Goal: Information Seeking & Learning: Find specific fact

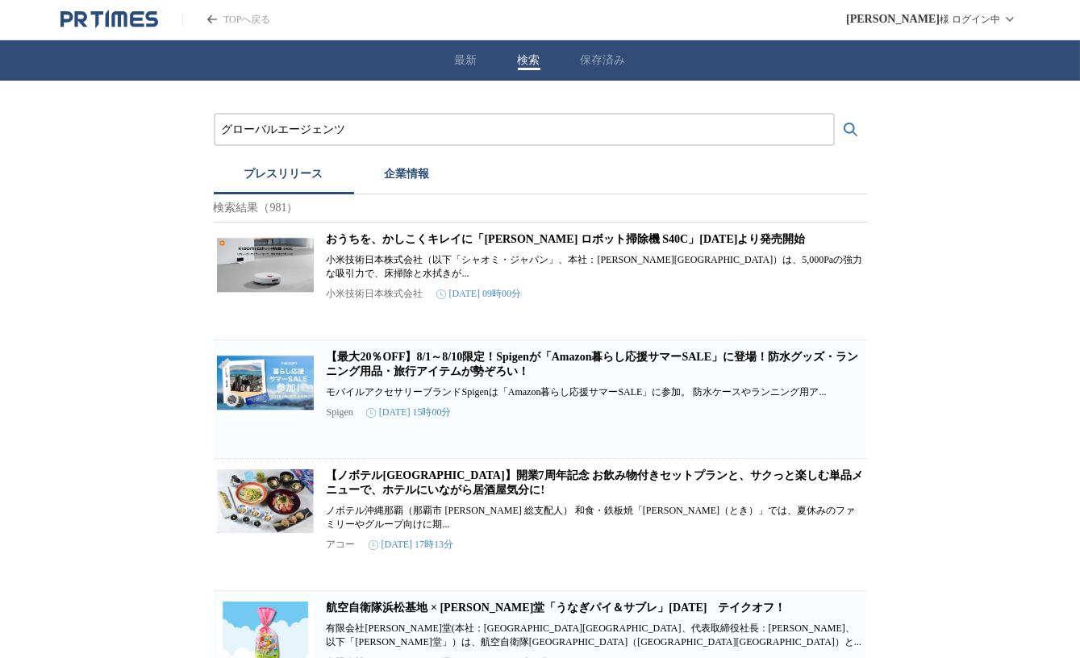
type input "グローバルエージェンツ"
click at [834, 114] on button "検索する" at bounding box center [850, 130] width 32 height 32
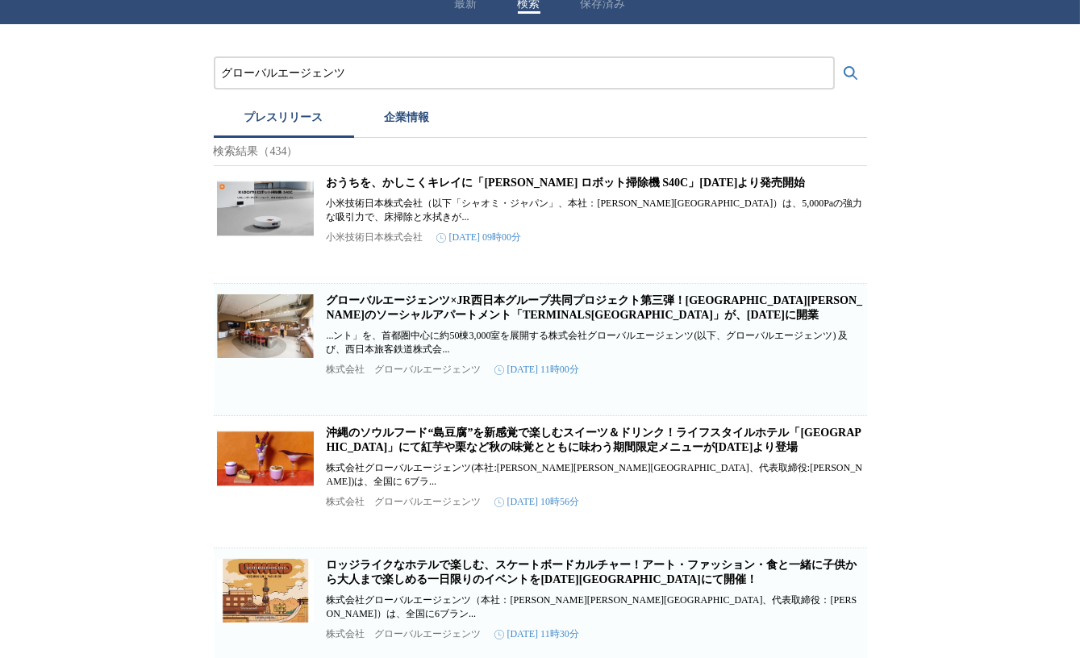
scroll to position [58, 0]
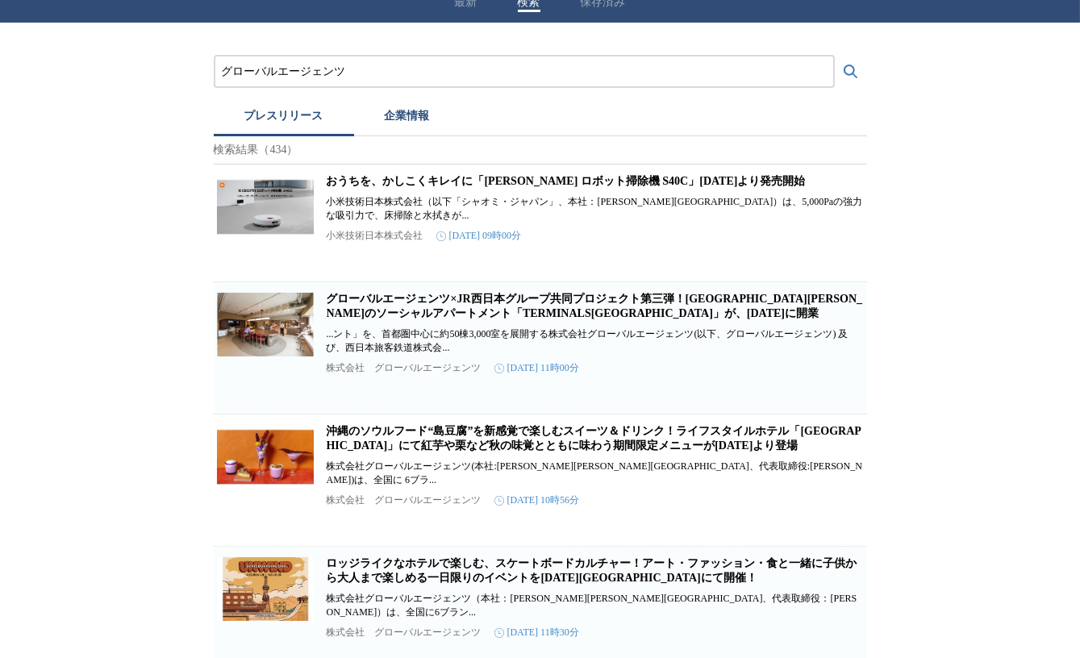
click at [343, 319] on link "グローバルエージェンツ×JR西日本グループ共同プロジェクト第三弾！[GEOGRAPHIC_DATA][PERSON_NAME]のソーシャルアパートメント「TE…" at bounding box center [595, 306] width 536 height 27
drag, startPoint x: 367, startPoint y: 63, endPoint x: 197, endPoint y: 65, distance: 170.1
click at [834, 56] on button "検索する" at bounding box center [850, 72] width 32 height 32
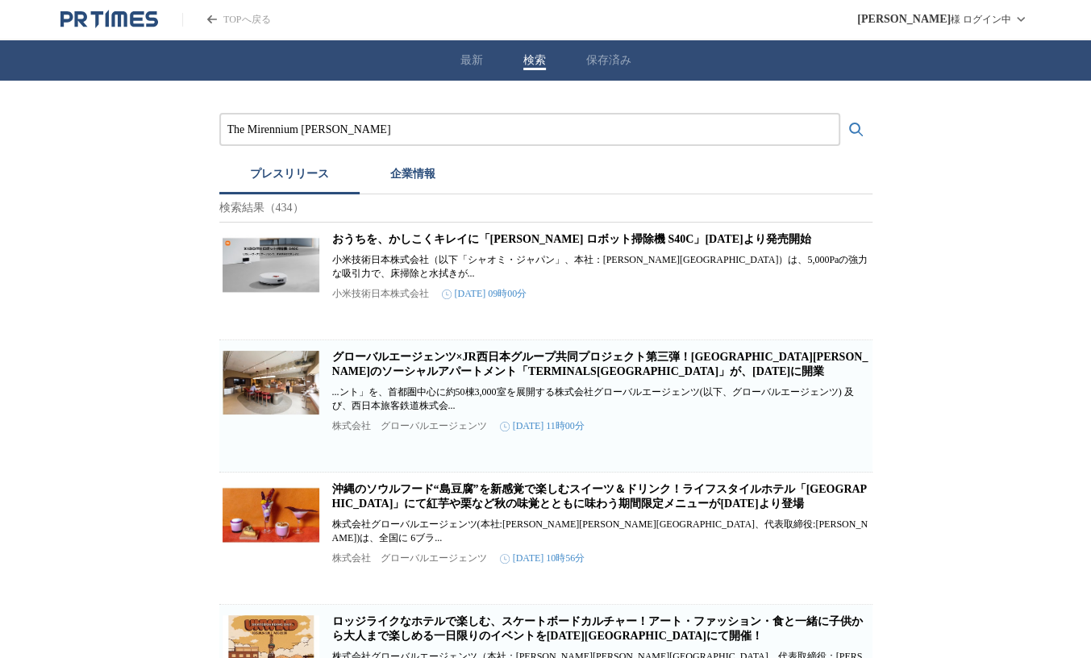
click at [840, 114] on button "検索する" at bounding box center [856, 130] width 32 height 32
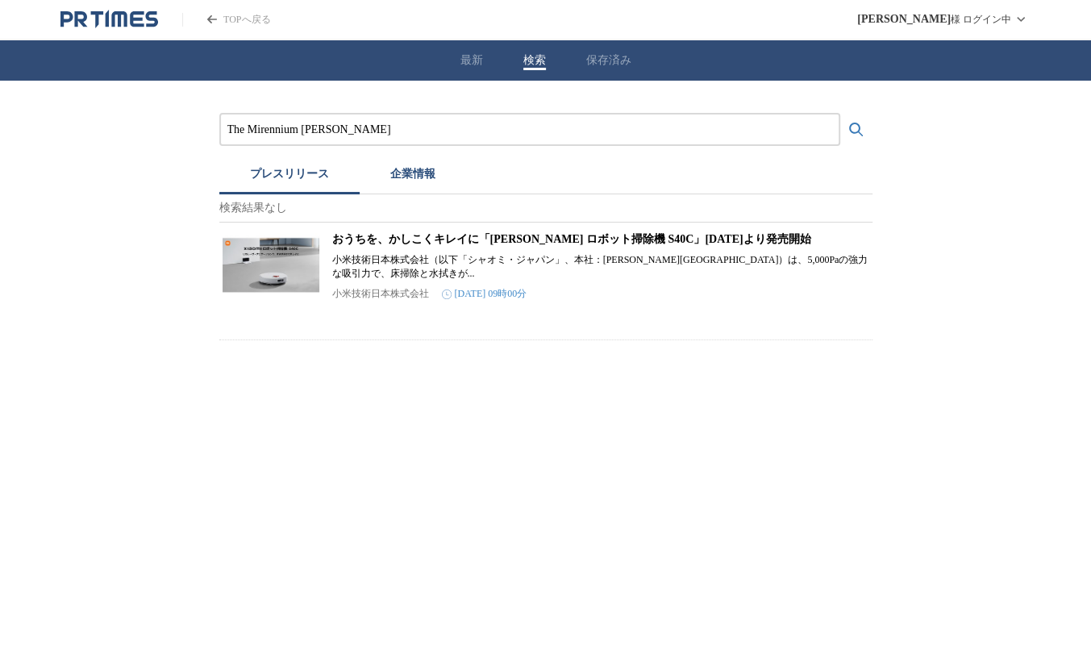
click at [268, 131] on input "The Mirennium [PERSON_NAME]" at bounding box center [529, 130] width 605 height 18
click at [312, 131] on input "The [GEOGRAPHIC_DATA][PERSON_NAME]" at bounding box center [529, 130] width 605 height 18
type input "The Millenials [GEOGRAPHIC_DATA]"
click at [840, 114] on button "検索する" at bounding box center [856, 130] width 32 height 32
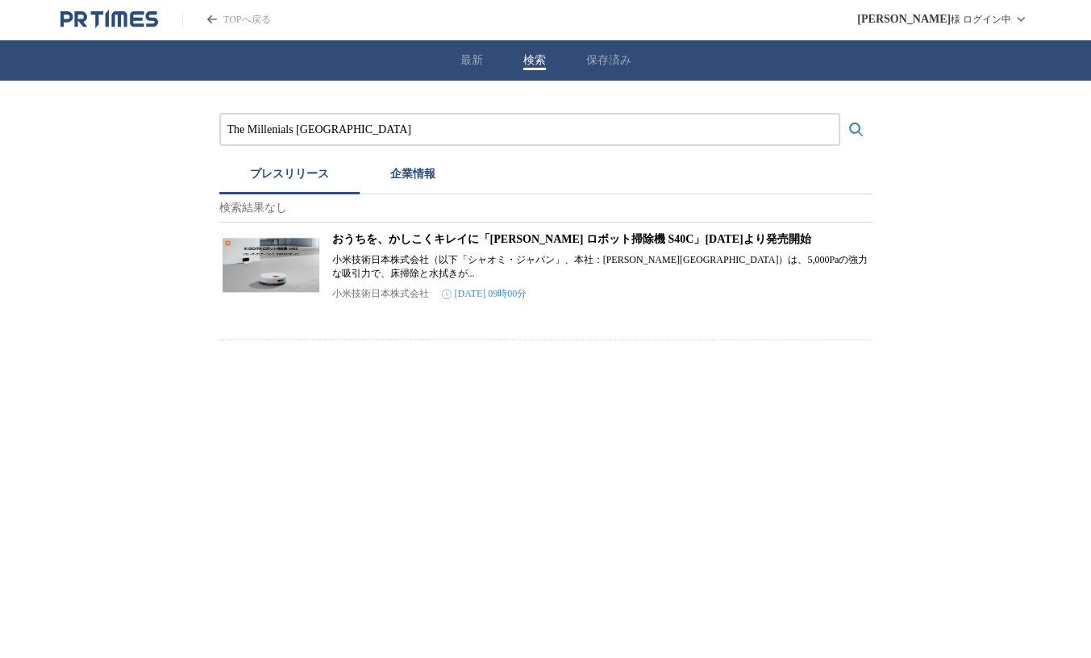
drag, startPoint x: 358, startPoint y: 127, endPoint x: 164, endPoint y: 121, distance: 194.4
click at [164, 121] on div "The Millenials [PERSON_NAME] プレスリリース 企業情報 検索結果なし おうちを、かしこくキレイに「[PERSON_NAME] ロボ…" at bounding box center [545, 211] width 1091 height 260
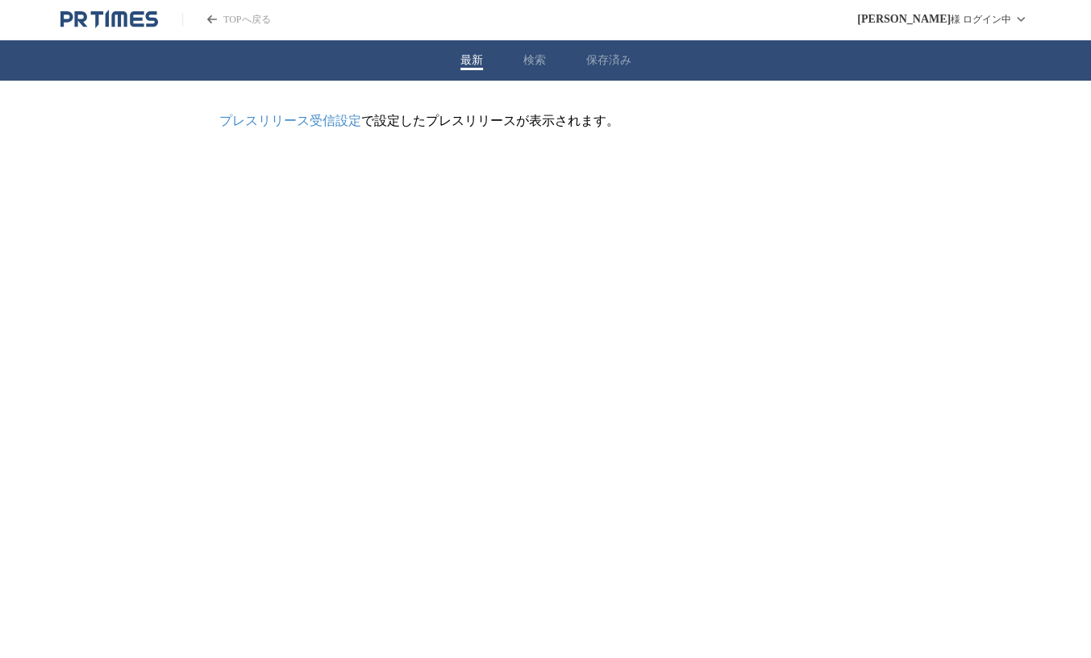
click at [470, 59] on button "最新" at bounding box center [471, 60] width 23 height 15
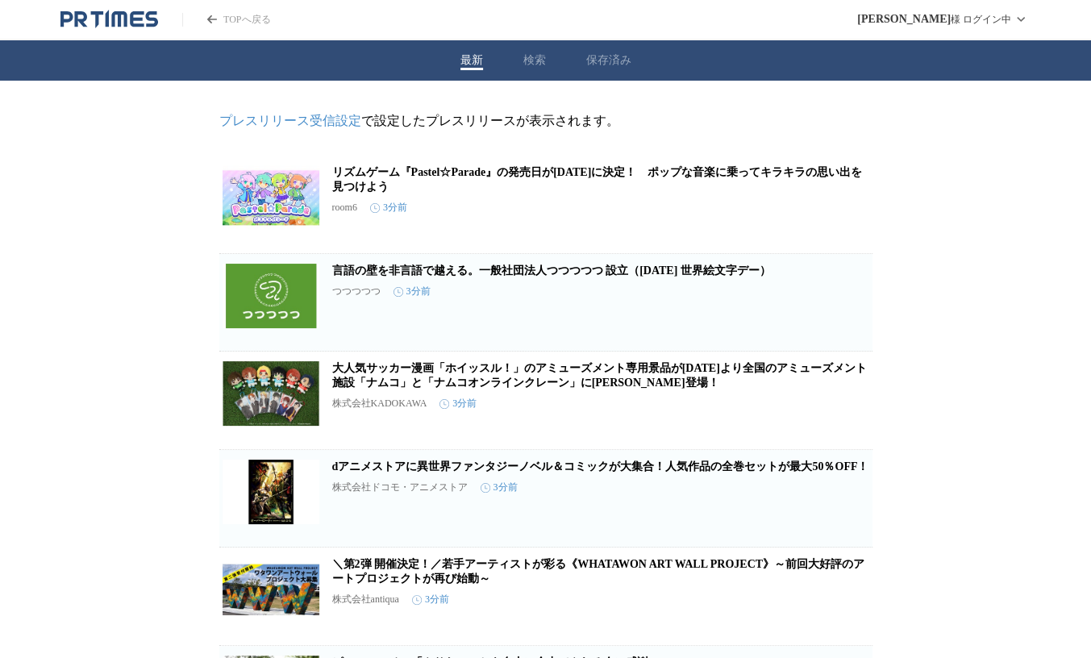
click at [519, 60] on div "最新 検索 保存済み" at bounding box center [545, 60] width 1091 height 40
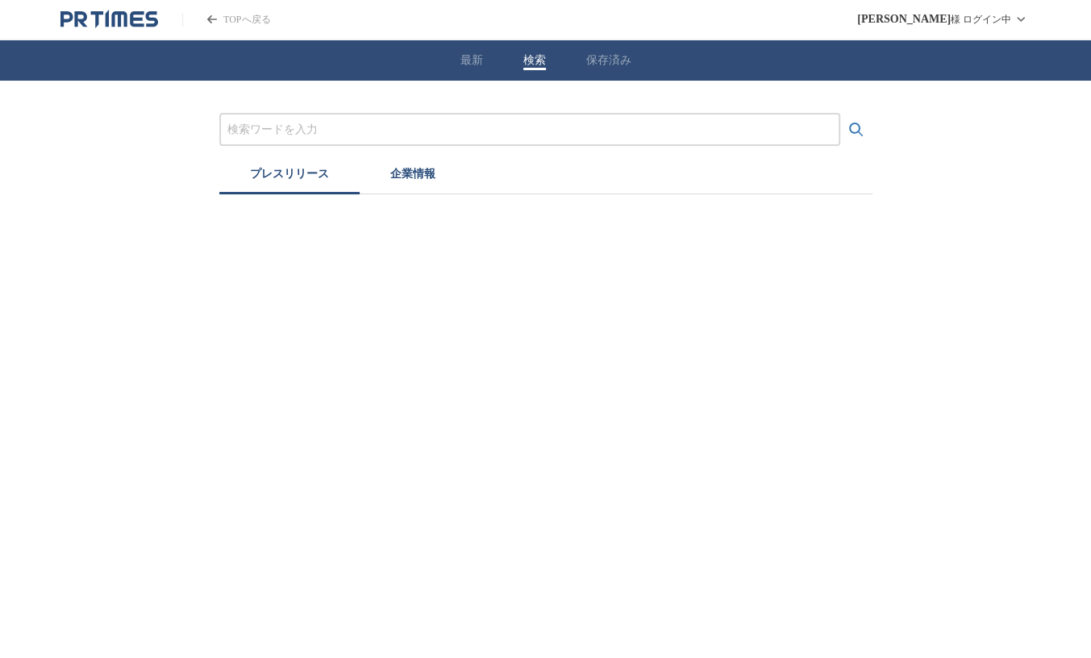
click at [290, 121] on input "プレスリリースおよび企業を検索する" at bounding box center [529, 130] width 605 height 18
paste input "The Millenials [GEOGRAPHIC_DATA]"
click at [840, 114] on button "検索する" at bounding box center [856, 130] width 32 height 32
click at [352, 122] on input "The Millenials [GEOGRAPHIC_DATA]" at bounding box center [529, 130] width 605 height 18
click at [355, 123] on input "The Millenials s" at bounding box center [529, 130] width 605 height 18
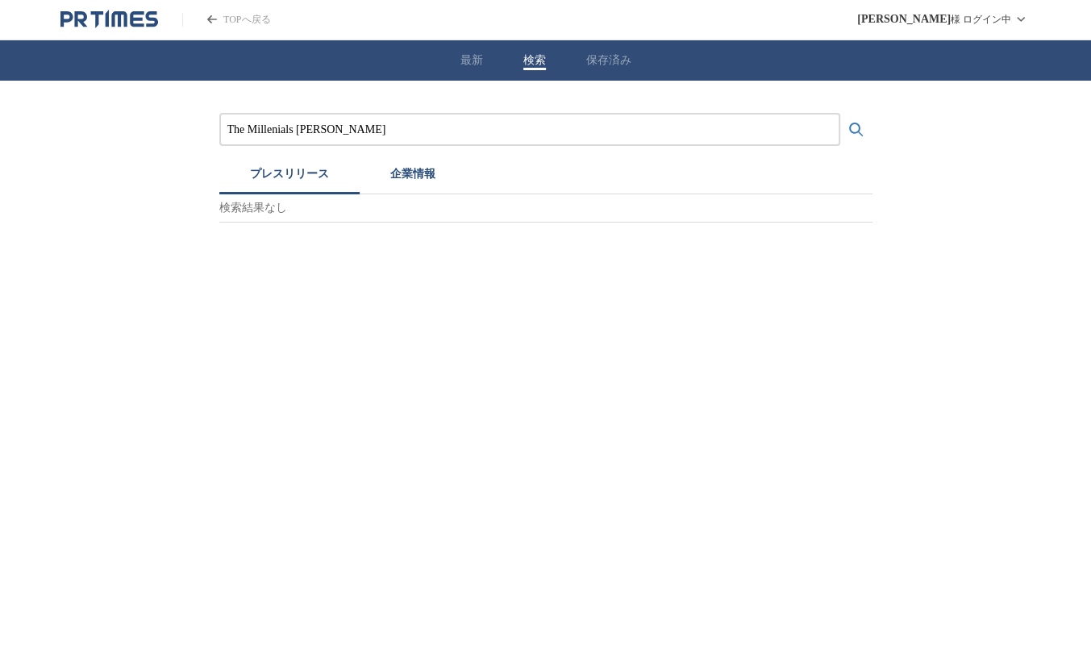
click at [840, 114] on button "検索する" at bounding box center [856, 130] width 32 height 32
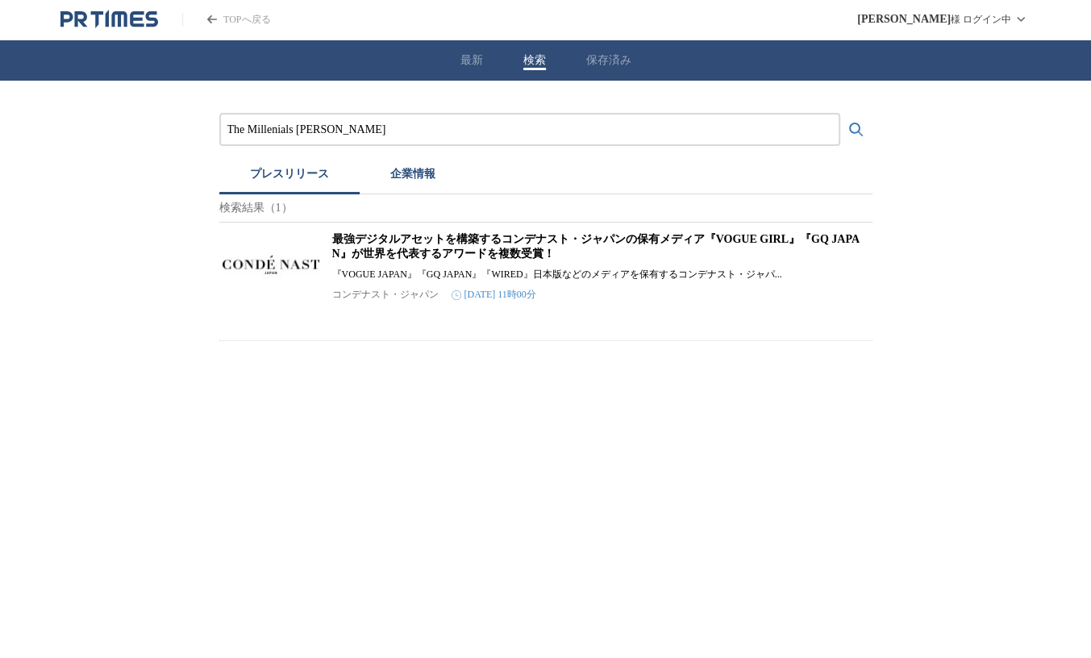
click at [248, 132] on input "The Millenials [PERSON_NAME]" at bounding box center [529, 130] width 605 height 18
type input "Millenials [PERSON_NAME]"
click at [840, 114] on button "検索する" at bounding box center [856, 130] width 32 height 32
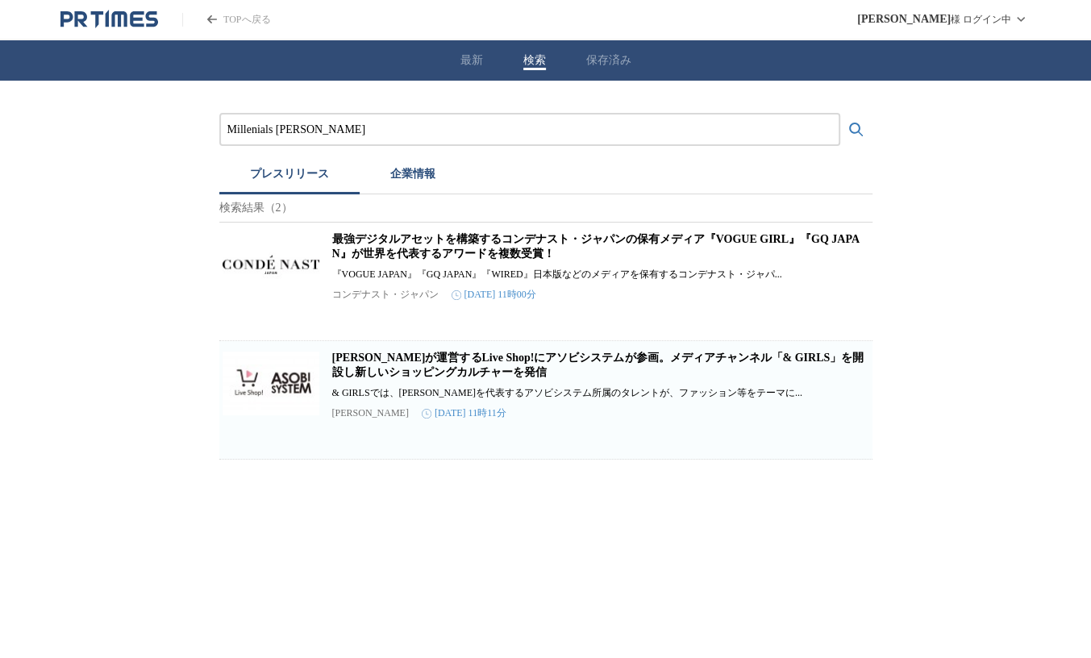
drag, startPoint x: 340, startPoint y: 127, endPoint x: 180, endPoint y: 129, distance: 160.5
click at [180, 129] on div "Millenials [PERSON_NAME] プレスリリース 企業情報 検索結果（2） 最強デジタルアセットを構築するコンデナスト・ジャパンの保有メディア…" at bounding box center [545, 270] width 1091 height 379
type input "グローバル　エージェンツ　[DEMOGRAPHIC_DATA]"
click at [840, 114] on button "検索する" at bounding box center [856, 130] width 32 height 32
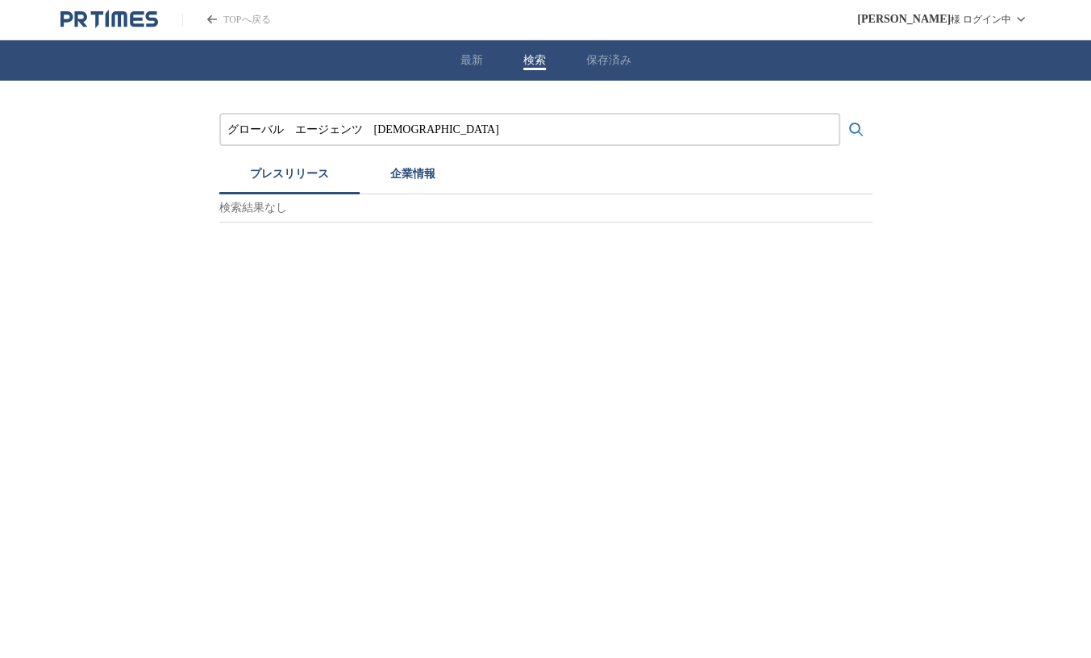
click at [840, 114] on button "検索する" at bounding box center [856, 130] width 32 height 32
drag, startPoint x: 410, startPoint y: 126, endPoint x: 184, endPoint y: 117, distance: 226.7
click at [184, 117] on div "グローバル　エージェンツ　[DEMOGRAPHIC_DATA] プレスリリース 企業情報 検索結果なし" at bounding box center [545, 152] width 1091 height 142
click at [463, 50] on div "最新 検索 保存済み" at bounding box center [545, 60] width 1091 height 40
click at [466, 56] on button "最新" at bounding box center [471, 60] width 23 height 15
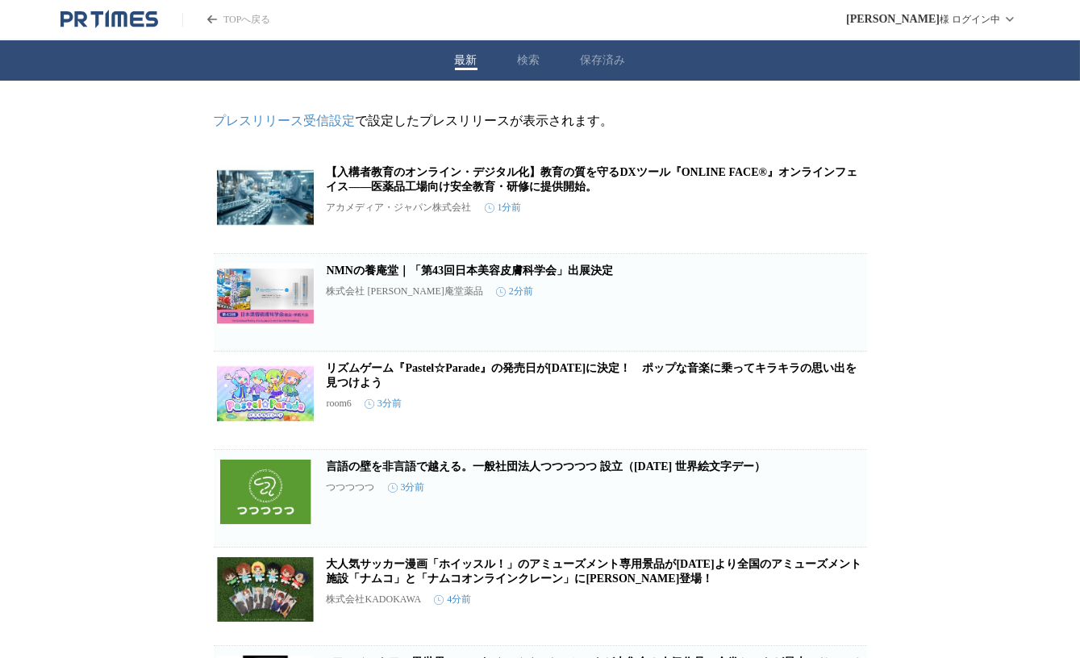
click at [522, 60] on div "最新 検索 保存済み" at bounding box center [540, 60] width 1080 height 40
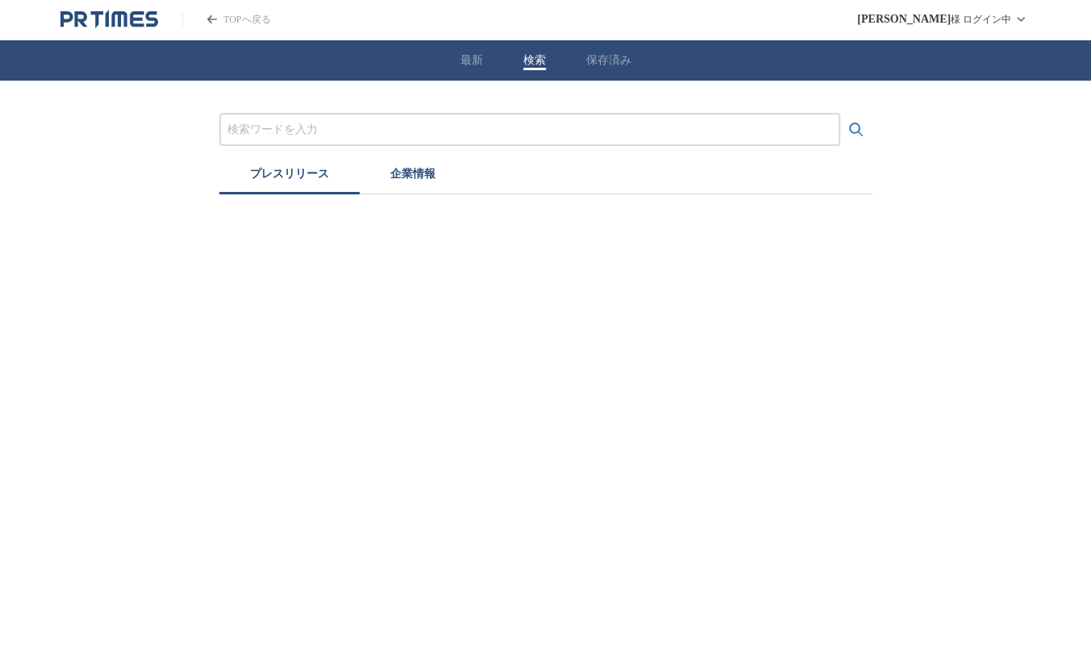
click at [313, 121] on input "プレスリリースおよび企業を検索する" at bounding box center [529, 130] width 605 height 18
paste input "グローバル　エージェンツ　[DEMOGRAPHIC_DATA]"
click at [840, 114] on button "検索する" at bounding box center [856, 130] width 32 height 32
click at [416, 130] on input "グローバル　エージェンツ　[DEMOGRAPHIC_DATA]" at bounding box center [529, 130] width 605 height 18
click at [840, 114] on button "検索する" at bounding box center [856, 130] width 32 height 32
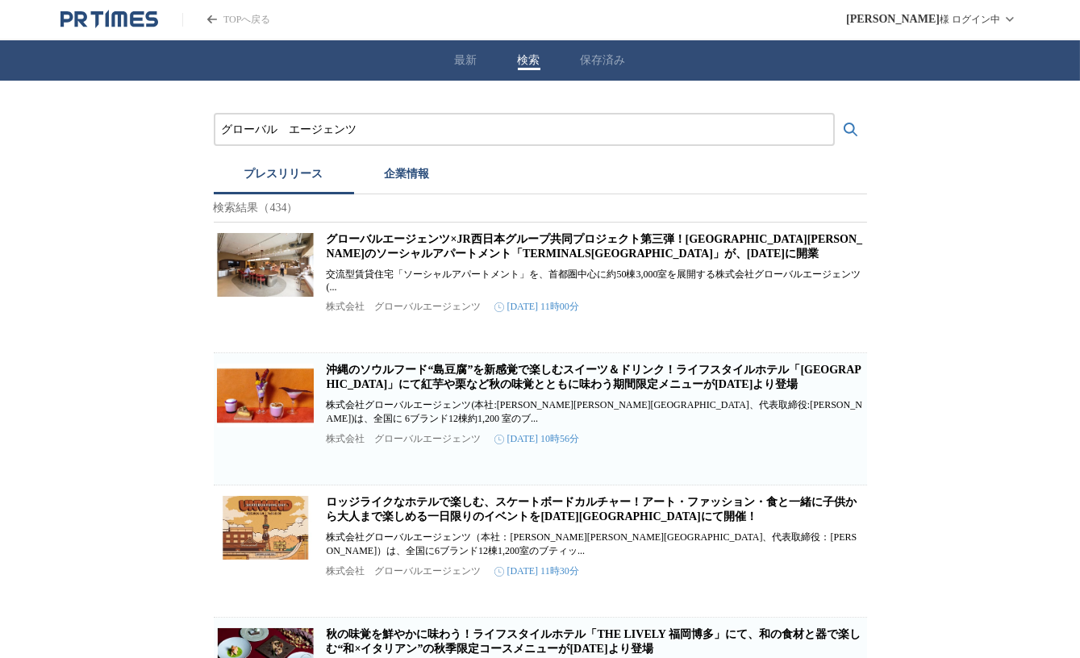
click at [392, 139] on div "グローバル　エージェンツ" at bounding box center [524, 129] width 621 height 33
click at [390, 130] on input "グローバル　エージェンツ" at bounding box center [524, 130] width 605 height 18
type input "グローバル　エージェンツ　 [PERSON_NAME]"
click at [834, 114] on button "検索する" at bounding box center [850, 130] width 32 height 32
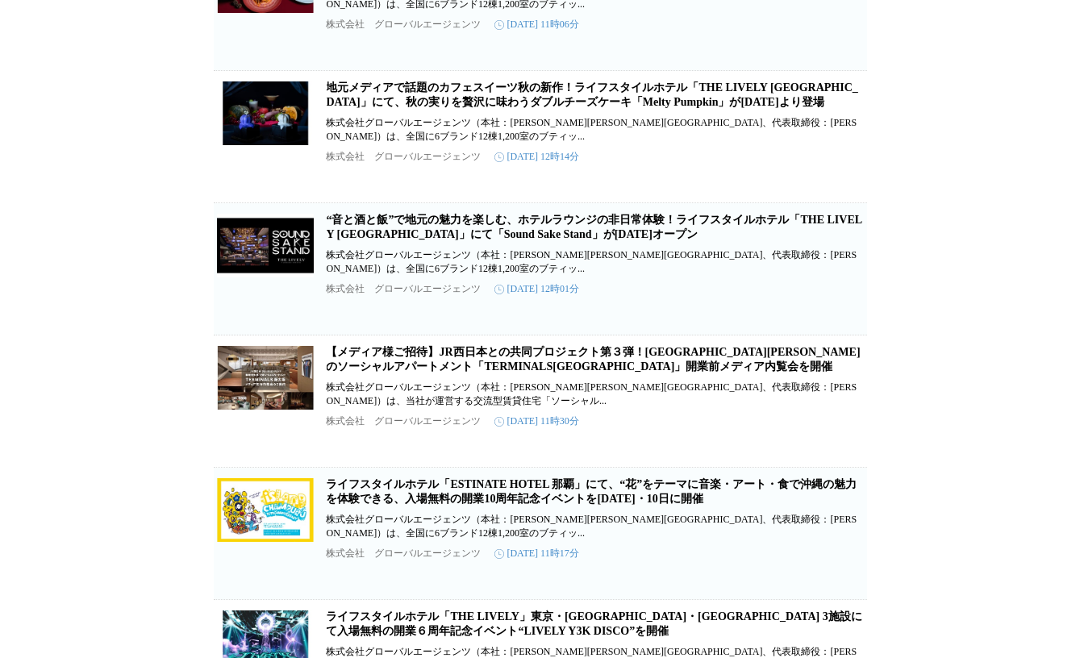
scroll to position [672, 0]
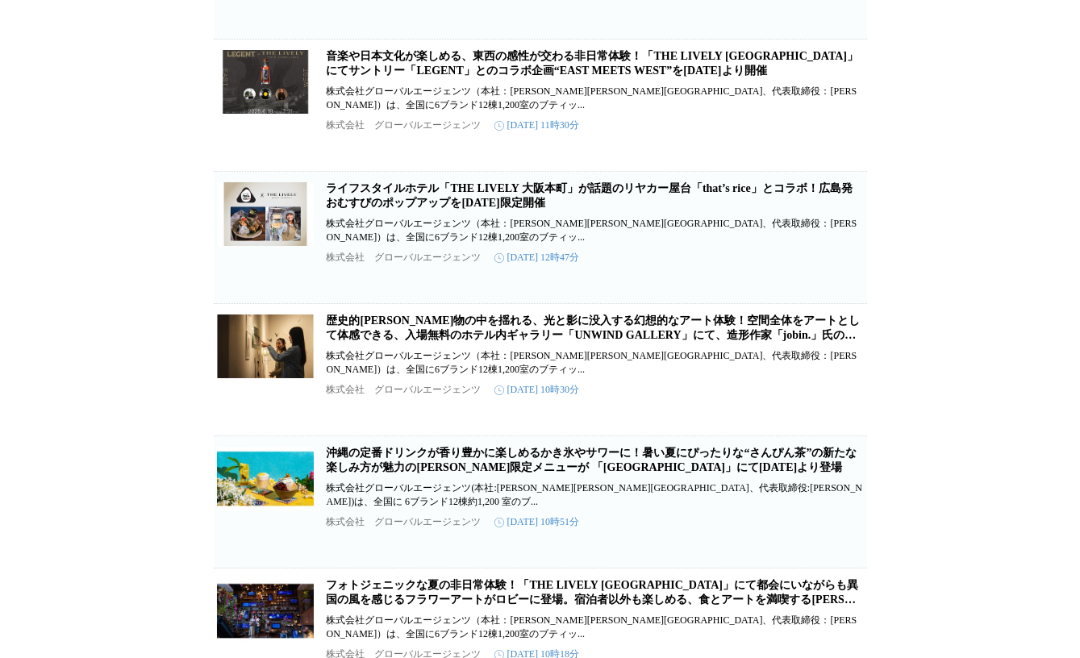
scroll to position [1786, 0]
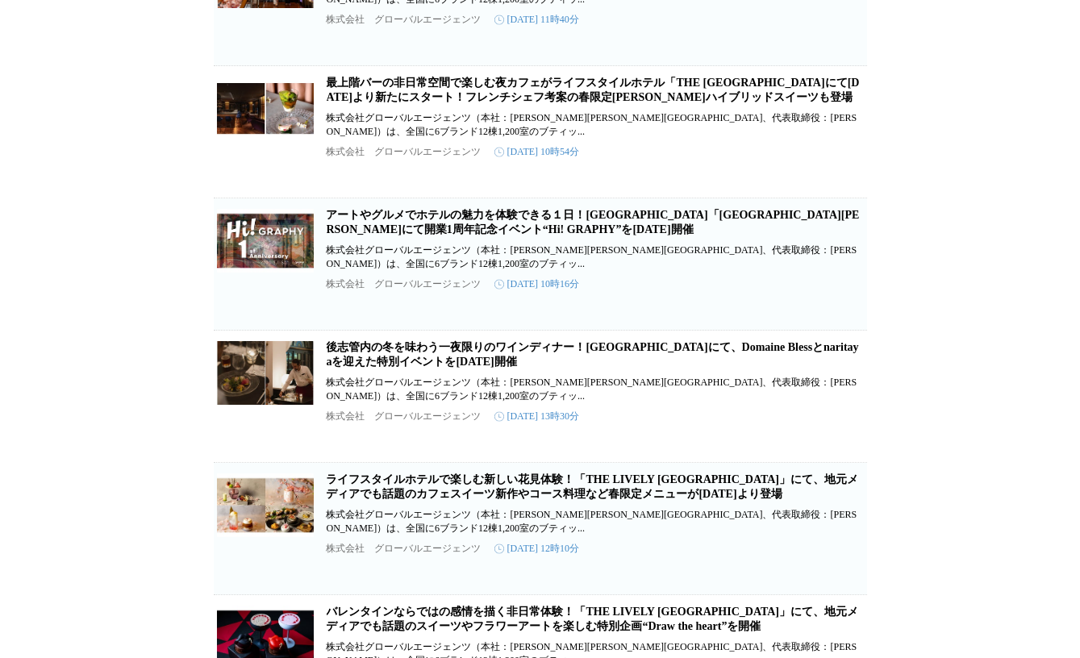
scroll to position [4817, 0]
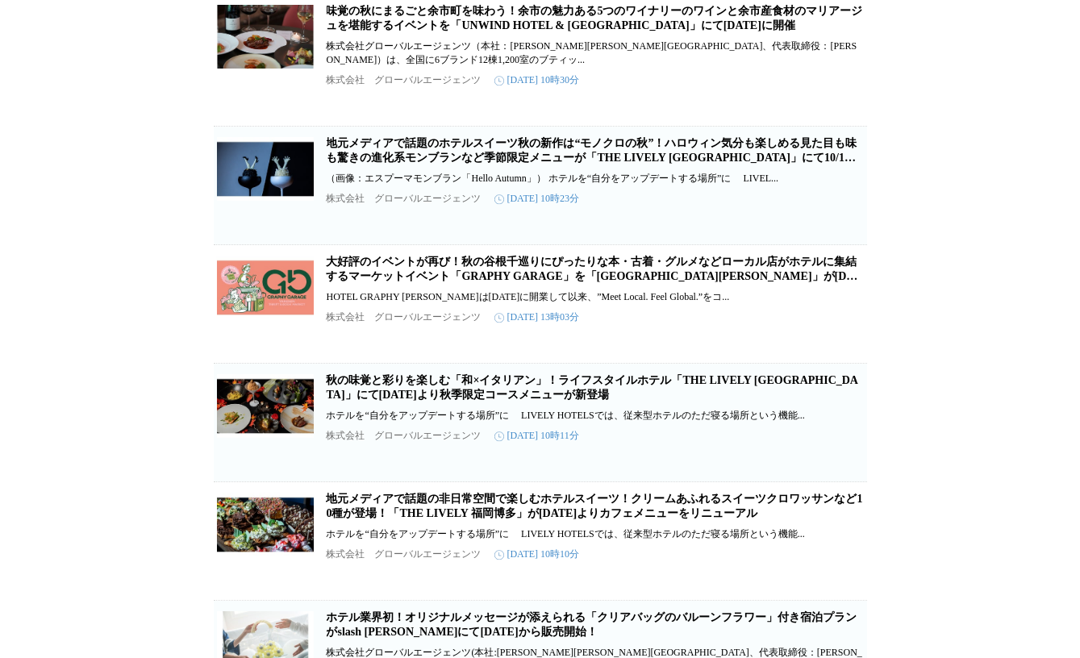
scroll to position [8260, 0]
